Goal: Transaction & Acquisition: Purchase product/service

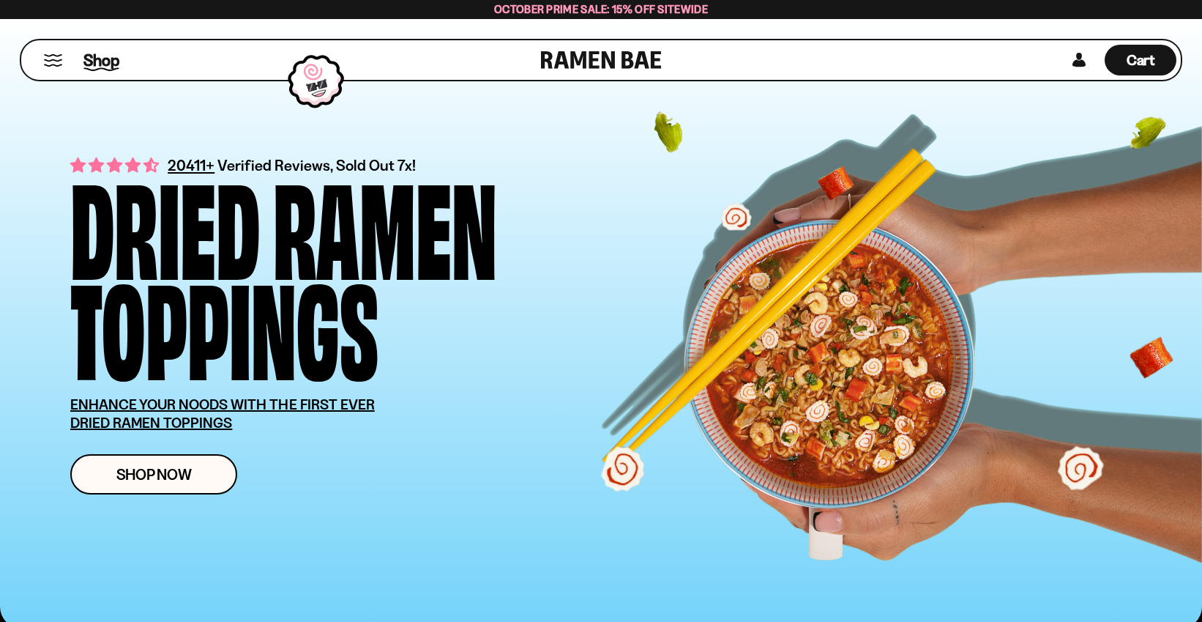
click at [96, 59] on span "Shop" at bounding box center [101, 60] width 36 height 22
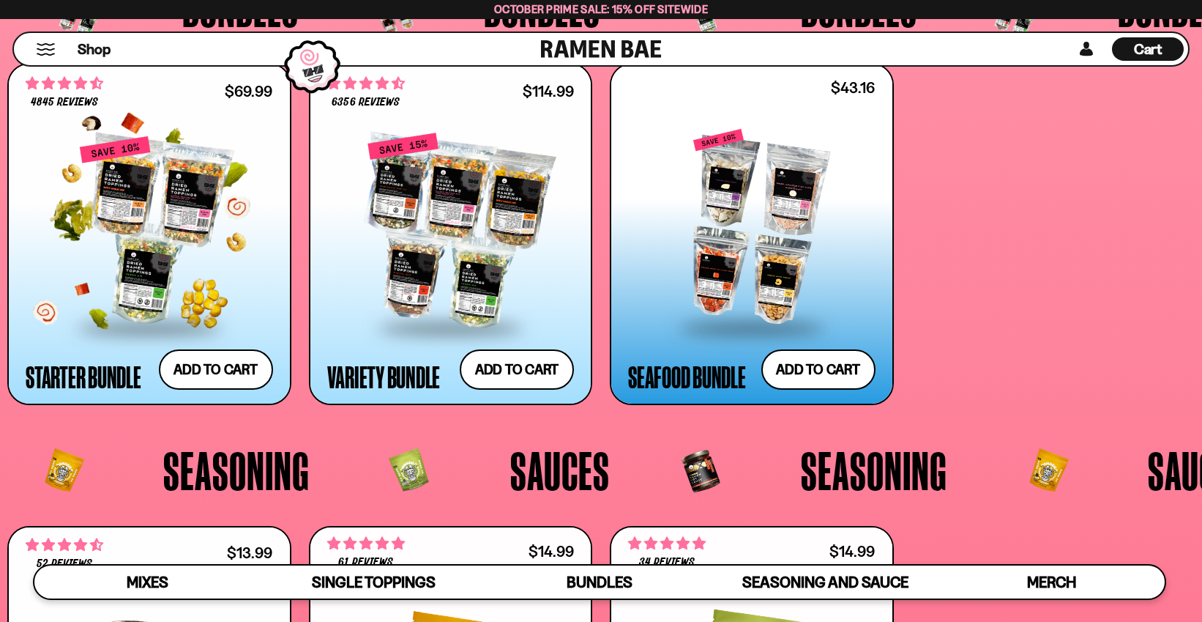
scroll to position [3324, 0]
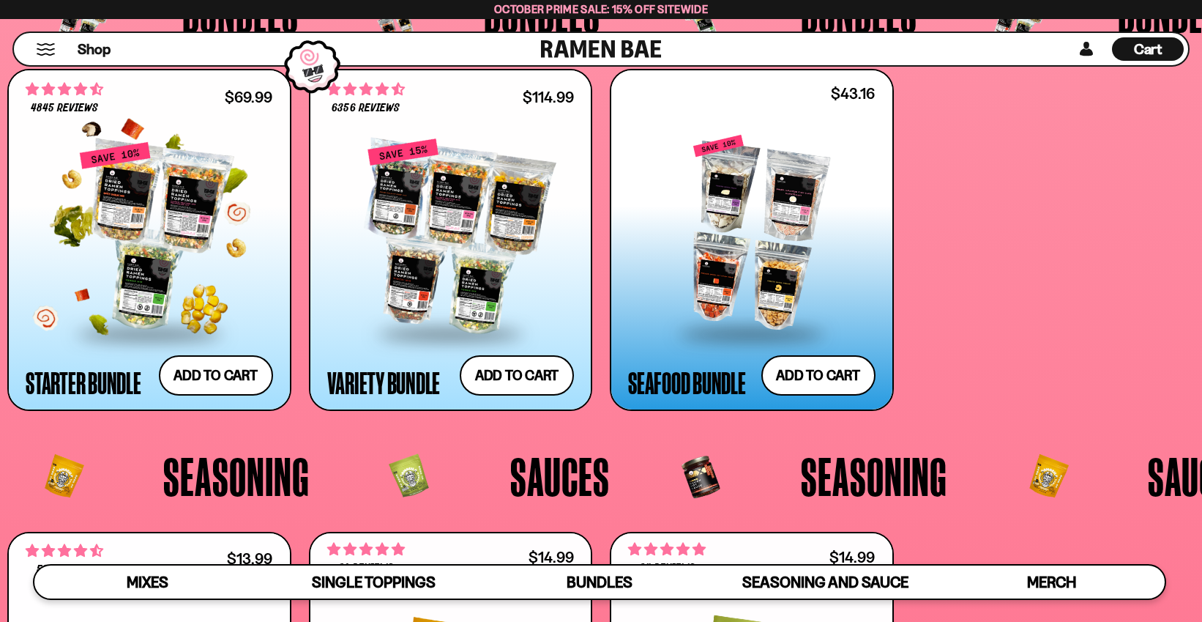
click at [135, 206] on div at bounding box center [149, 236] width 247 height 190
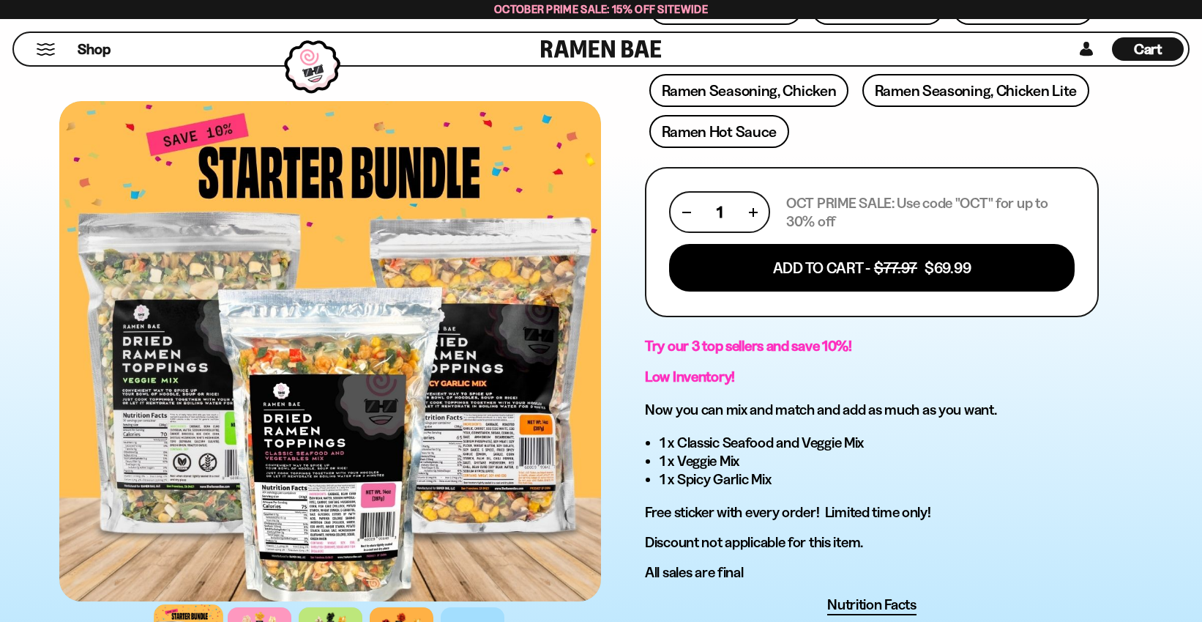
scroll to position [555, 0]
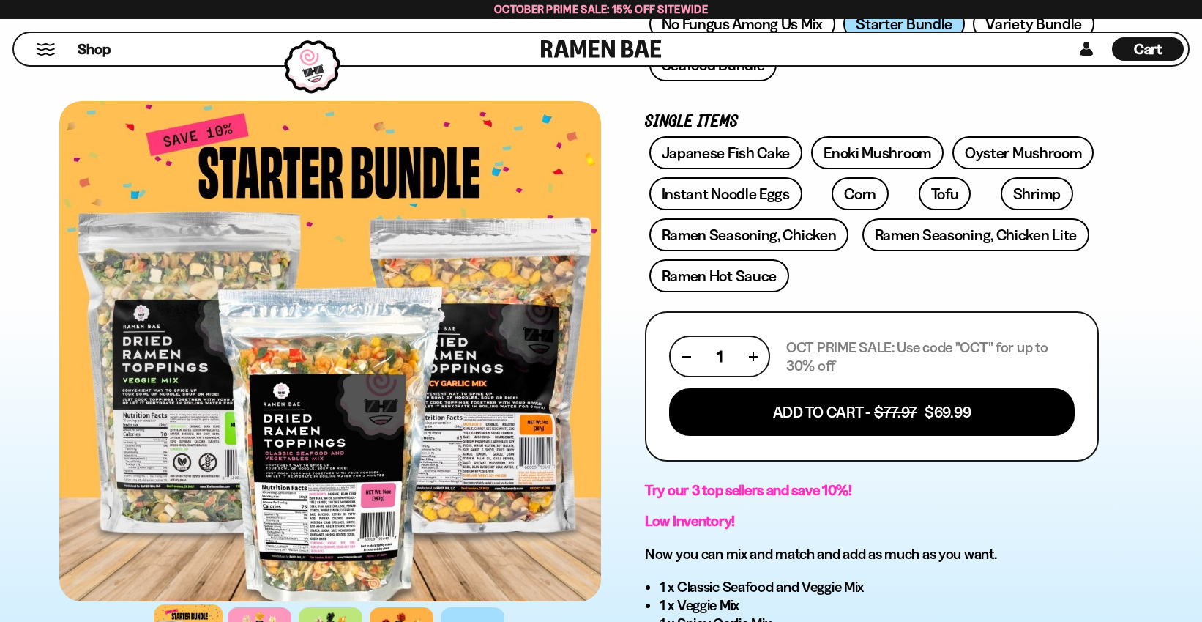
click at [1108, 296] on div "4845 reviews Starter Bundle Get Our 3 Most Popular Mixes! FREE SHIPPING on all …" at bounding box center [872, 308] width 542 height 1206
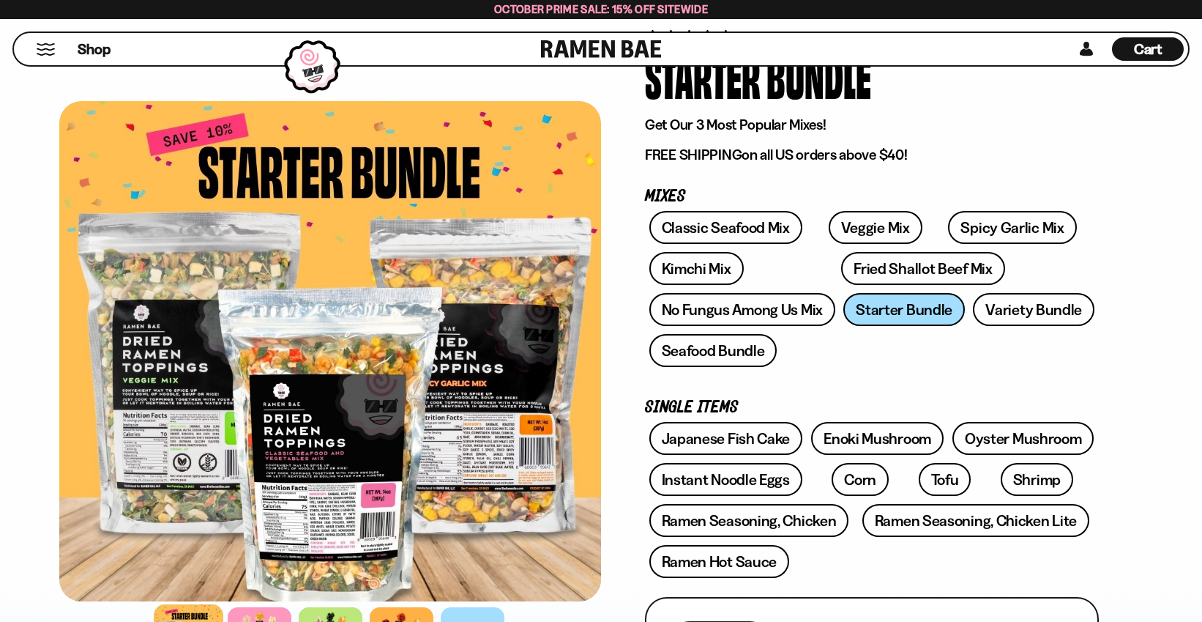
scroll to position [127, 0]
click at [1009, 312] on link "Variety Bundle" at bounding box center [1034, 310] width 122 height 33
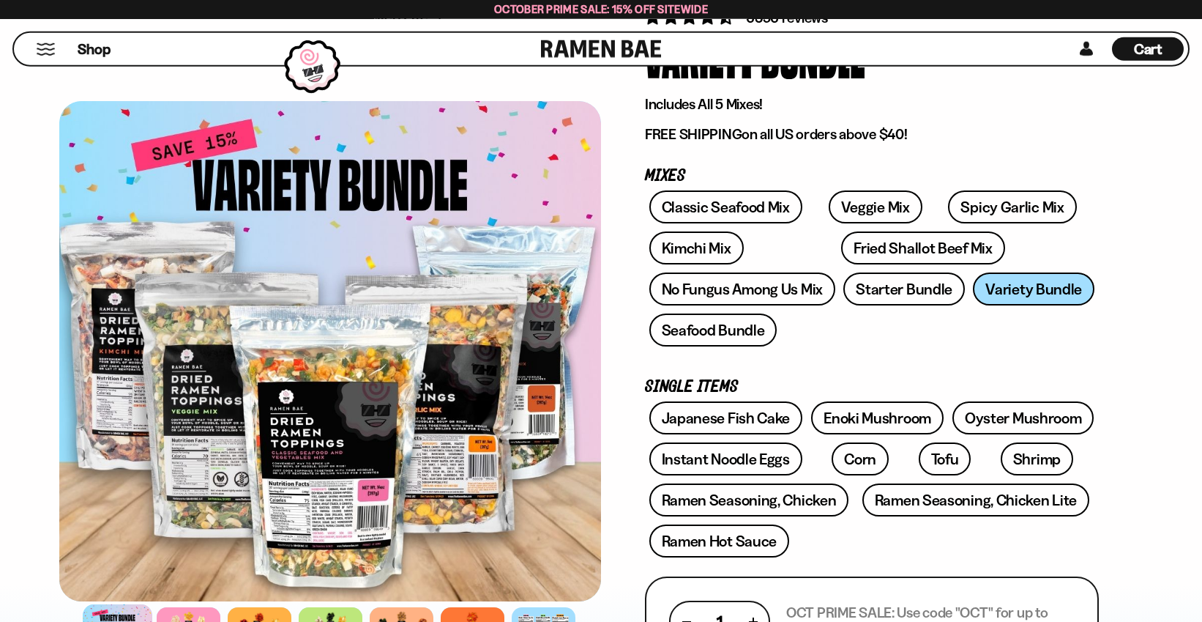
scroll to position [130, 0]
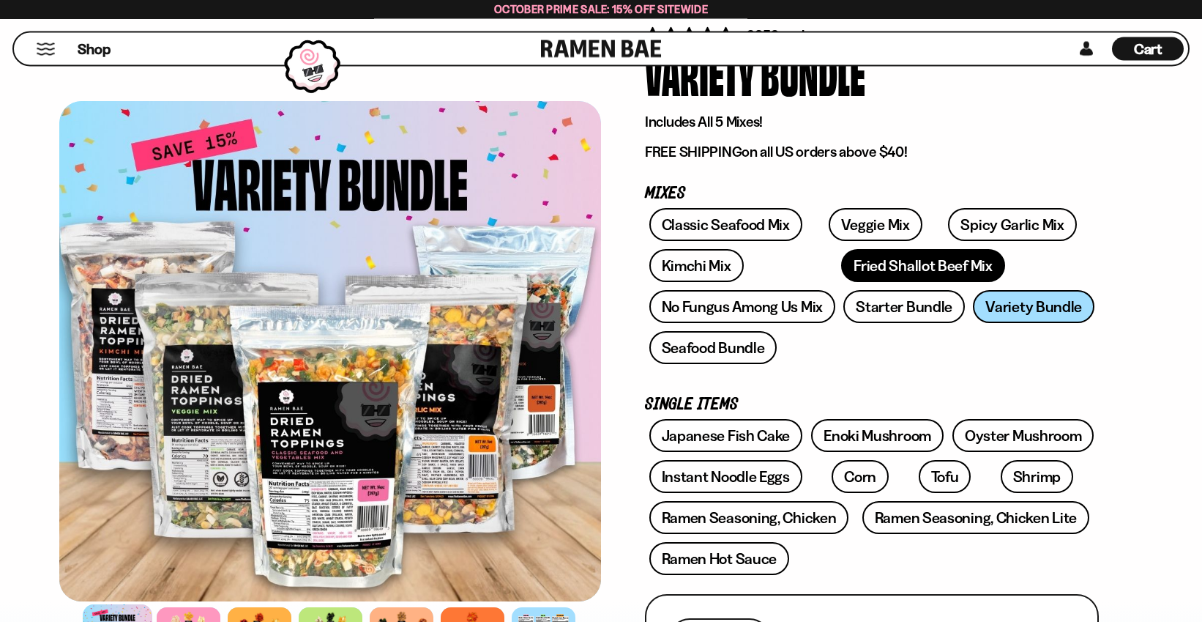
click at [841, 264] on link "Fried Shallot Beef Mix" at bounding box center [922, 265] width 163 height 33
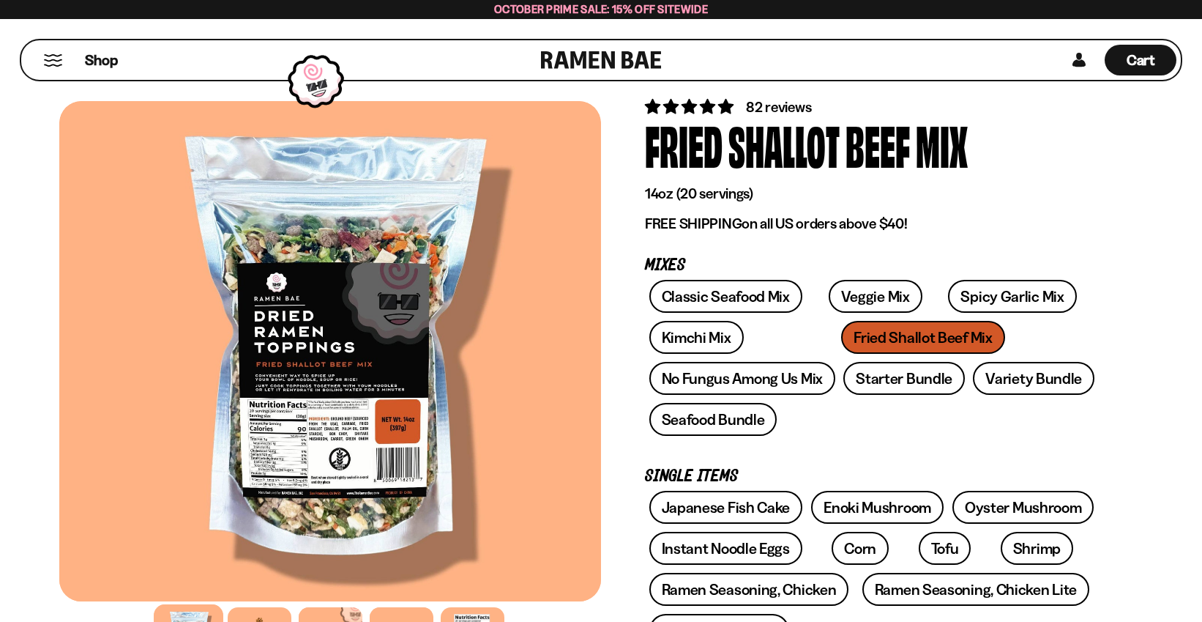
scroll to position [56, 0]
